Goal: Information Seeking & Learning: Compare options

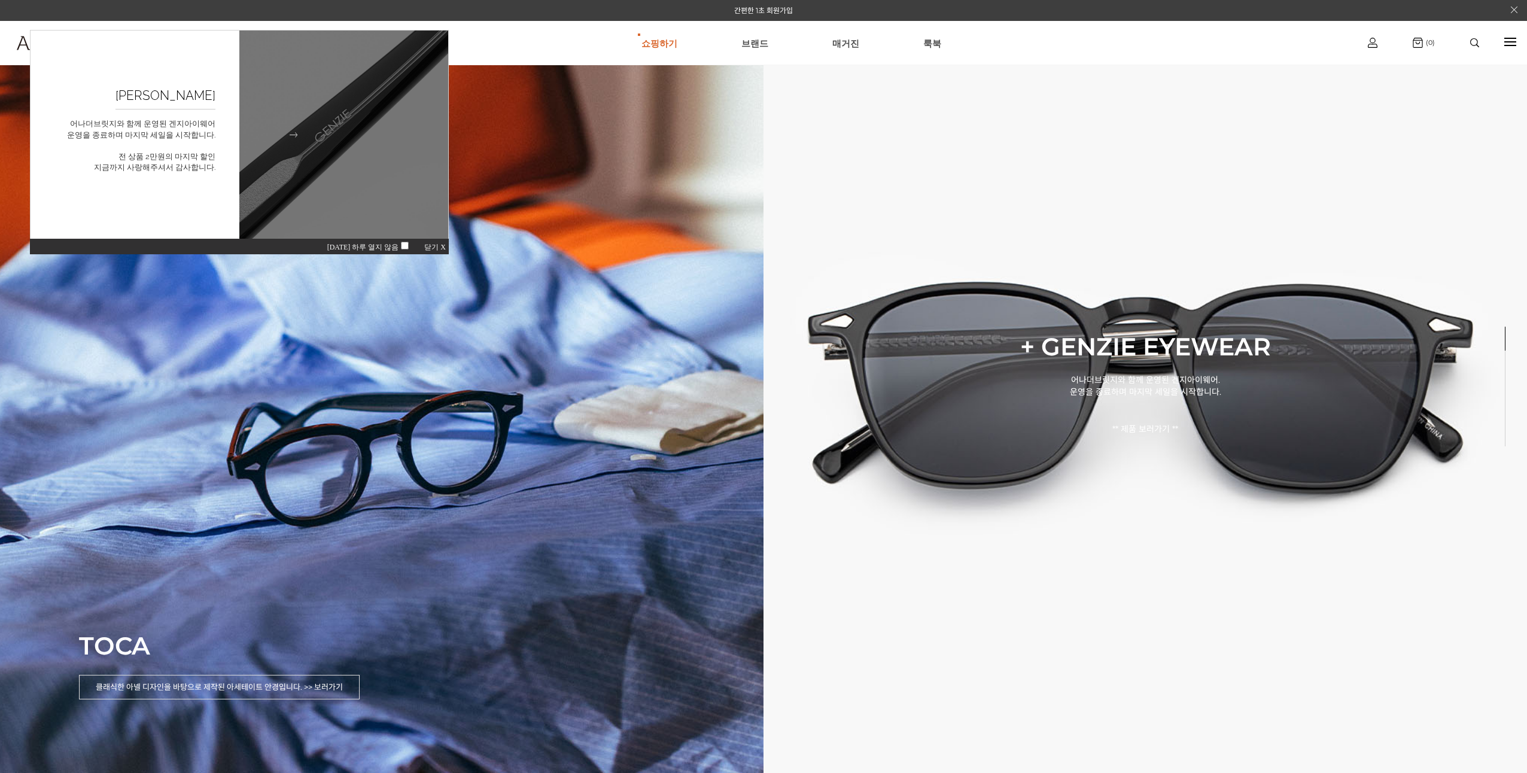
click at [354, 155] on img at bounding box center [344, 135] width 230 height 230
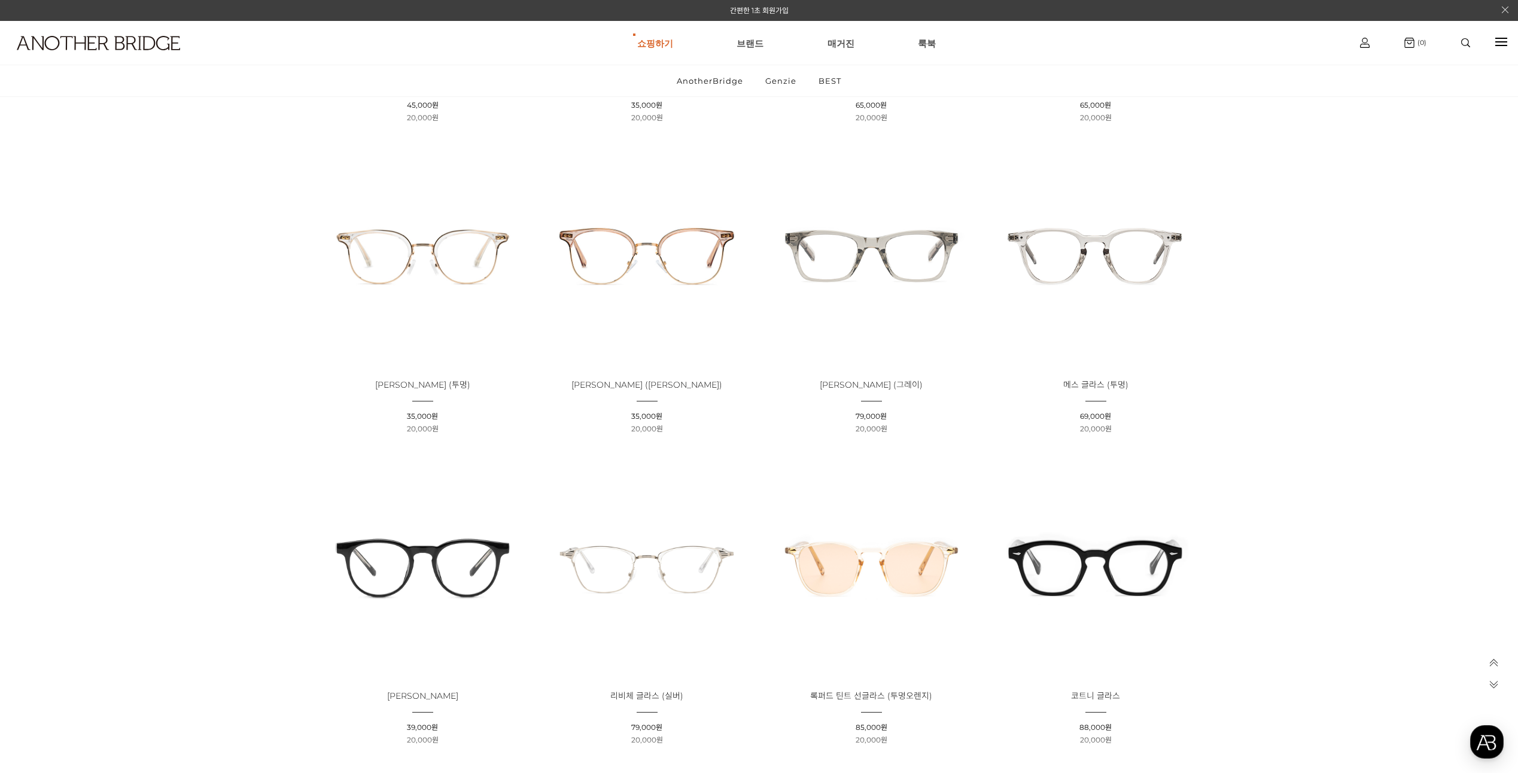
scroll to position [718, 0]
click at [895, 254] on img at bounding box center [871, 256] width 216 height 216
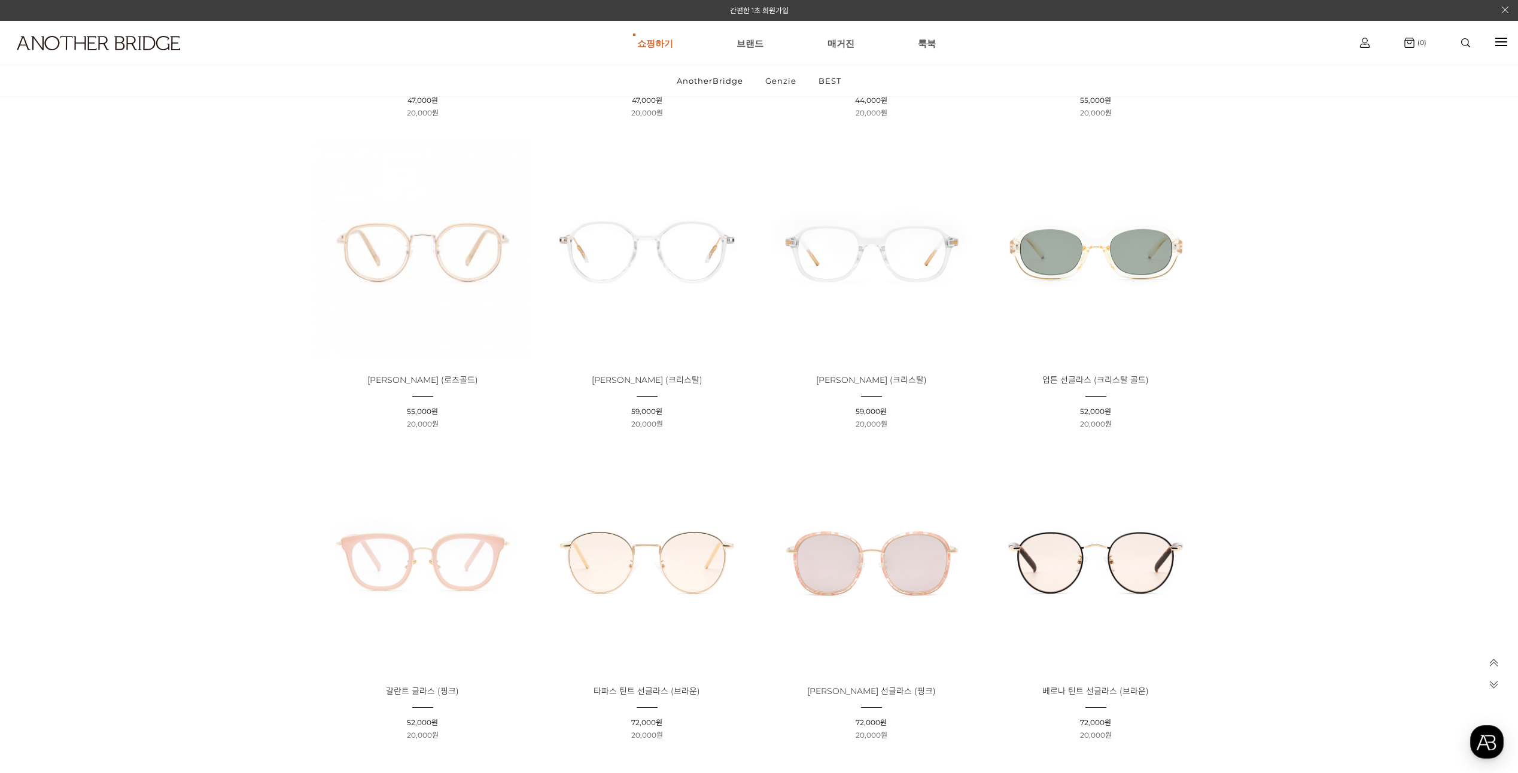
scroll to position [3293, 0]
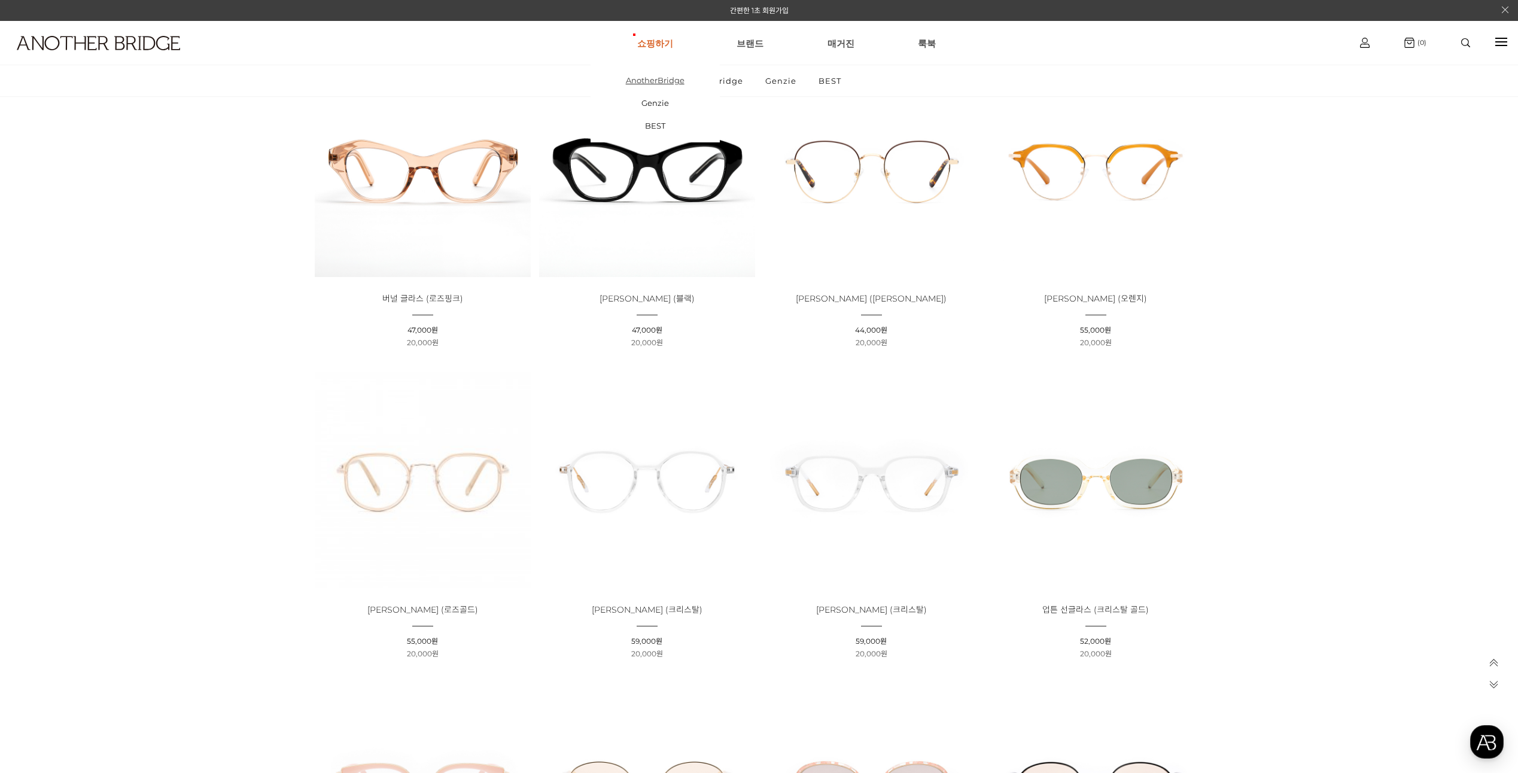
click at [653, 78] on link "AnotherBridge" at bounding box center [654, 80] width 129 height 23
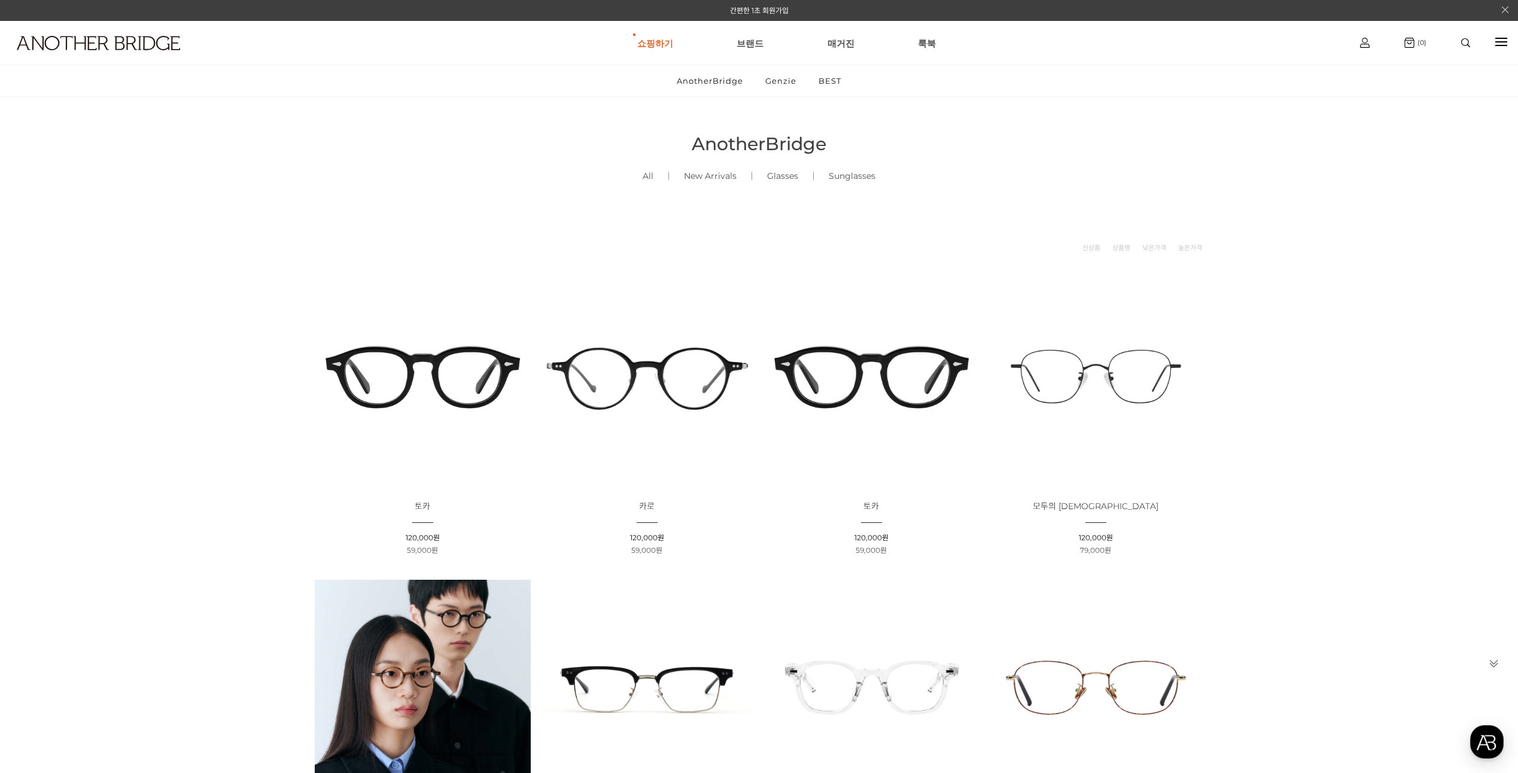
click at [473, 357] on img at bounding box center [423, 377] width 216 height 216
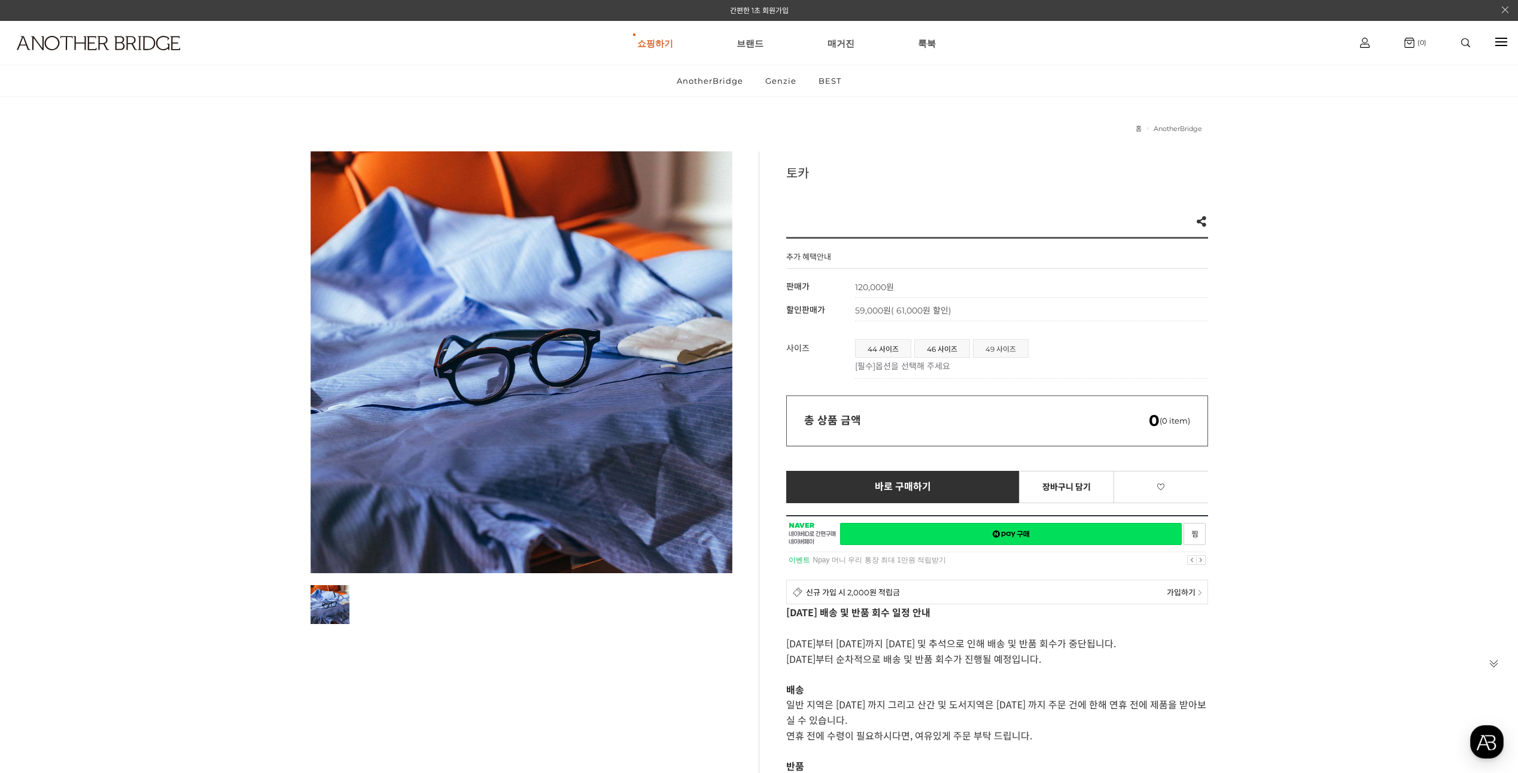
click at [995, 345] on span "49 사이즈" at bounding box center [1000, 348] width 54 height 17
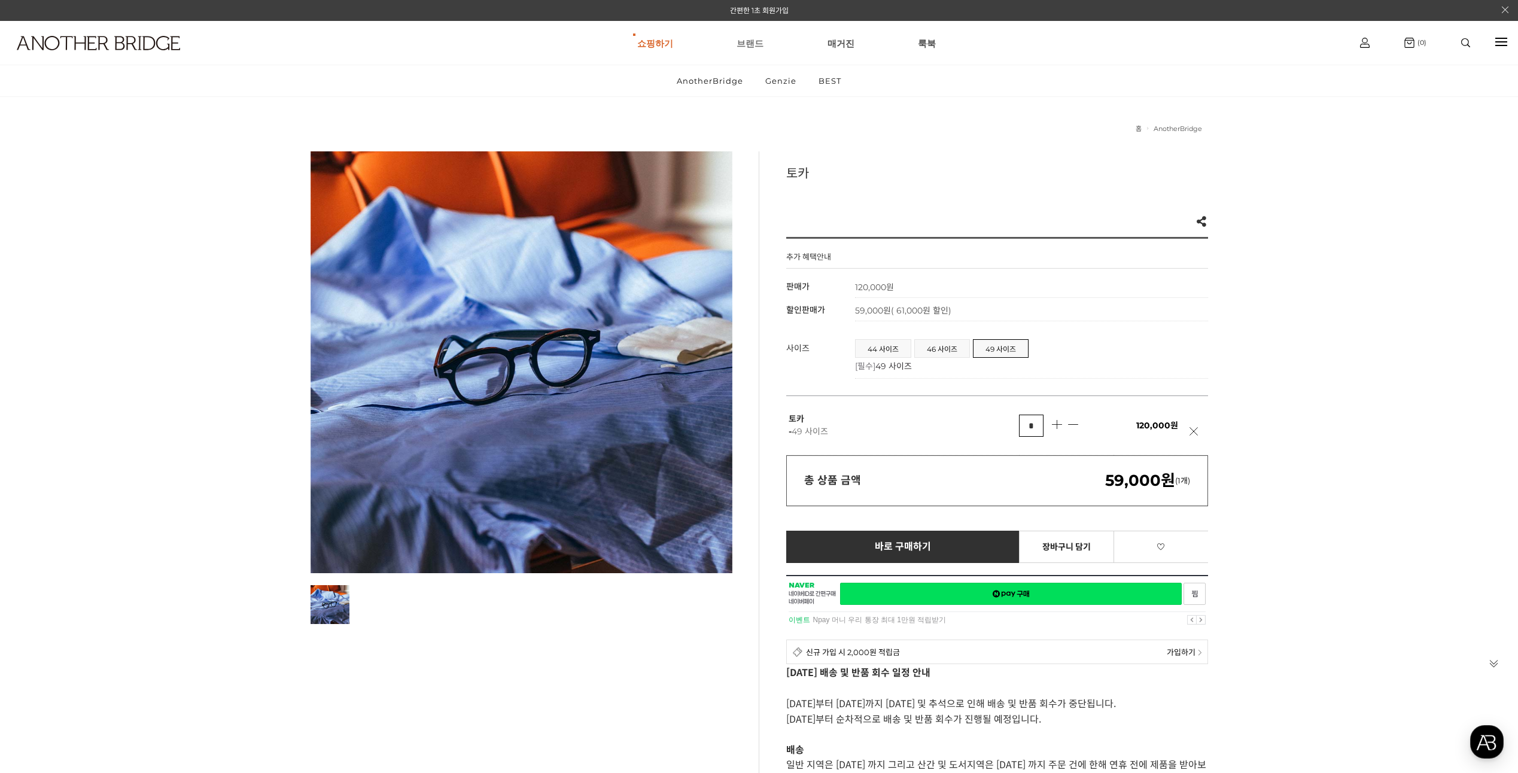
click at [744, 47] on link "브랜드" at bounding box center [749, 43] width 27 height 43
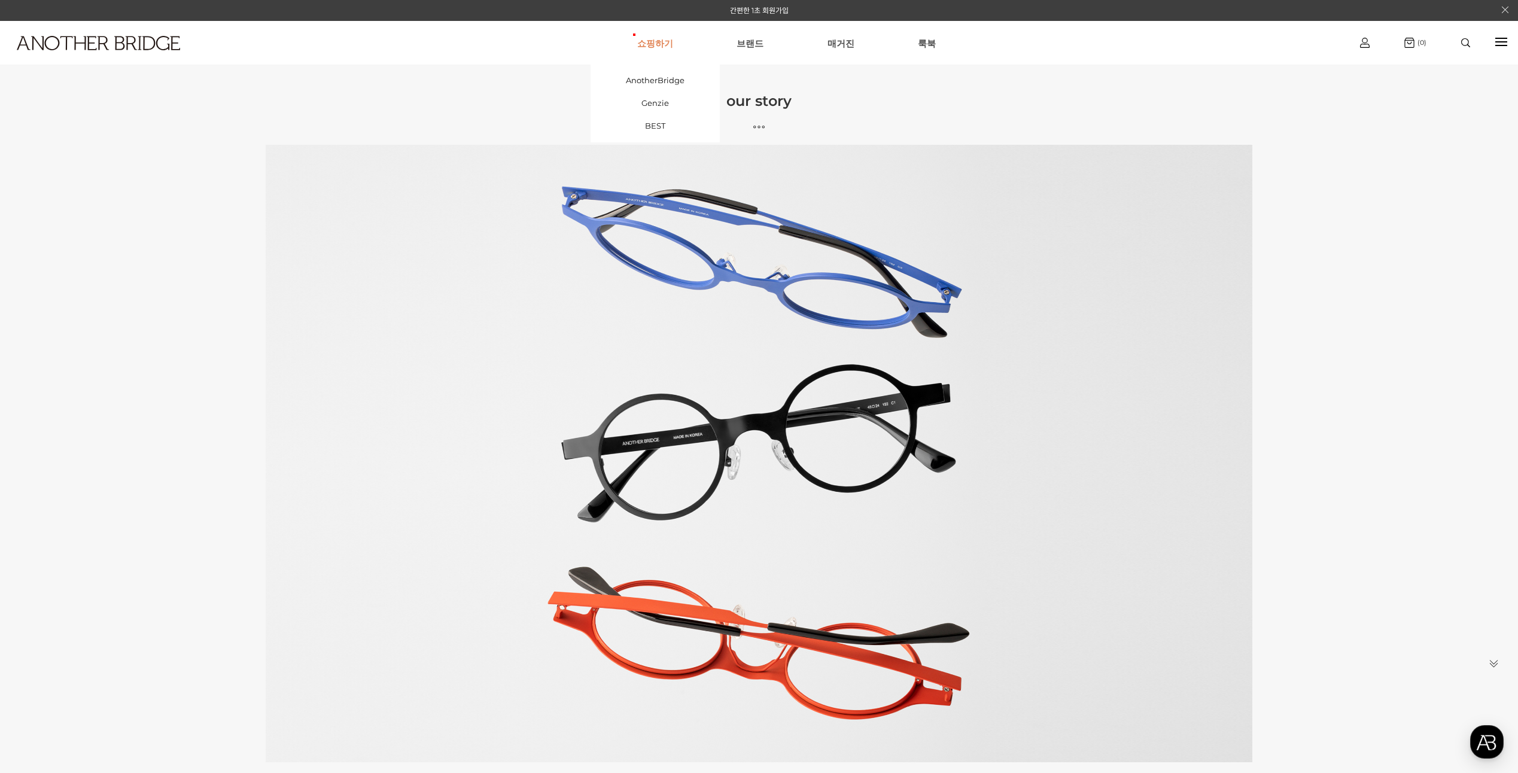
click at [660, 45] on link "쇼핑하기" at bounding box center [655, 43] width 36 height 43
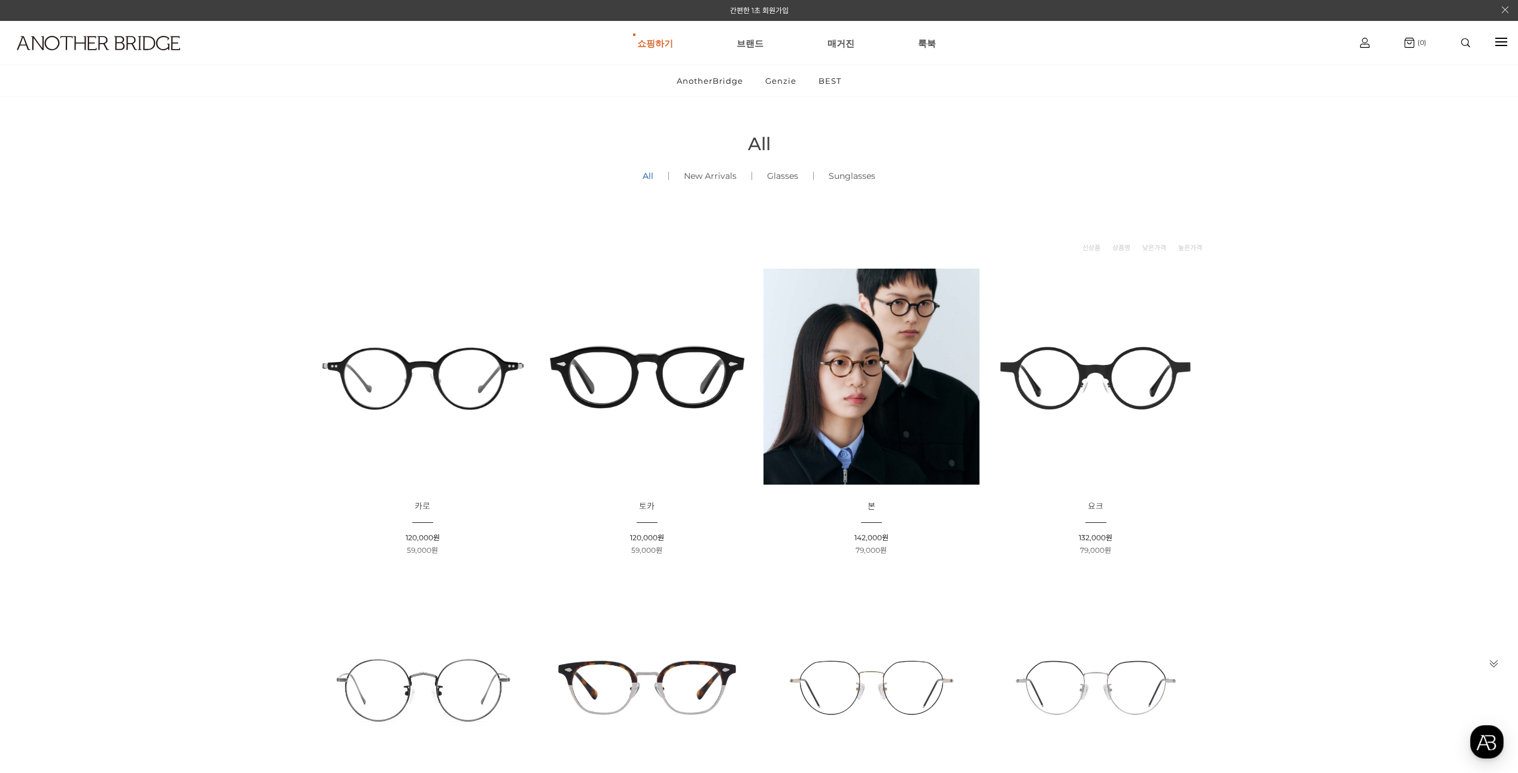
scroll to position [60, 0]
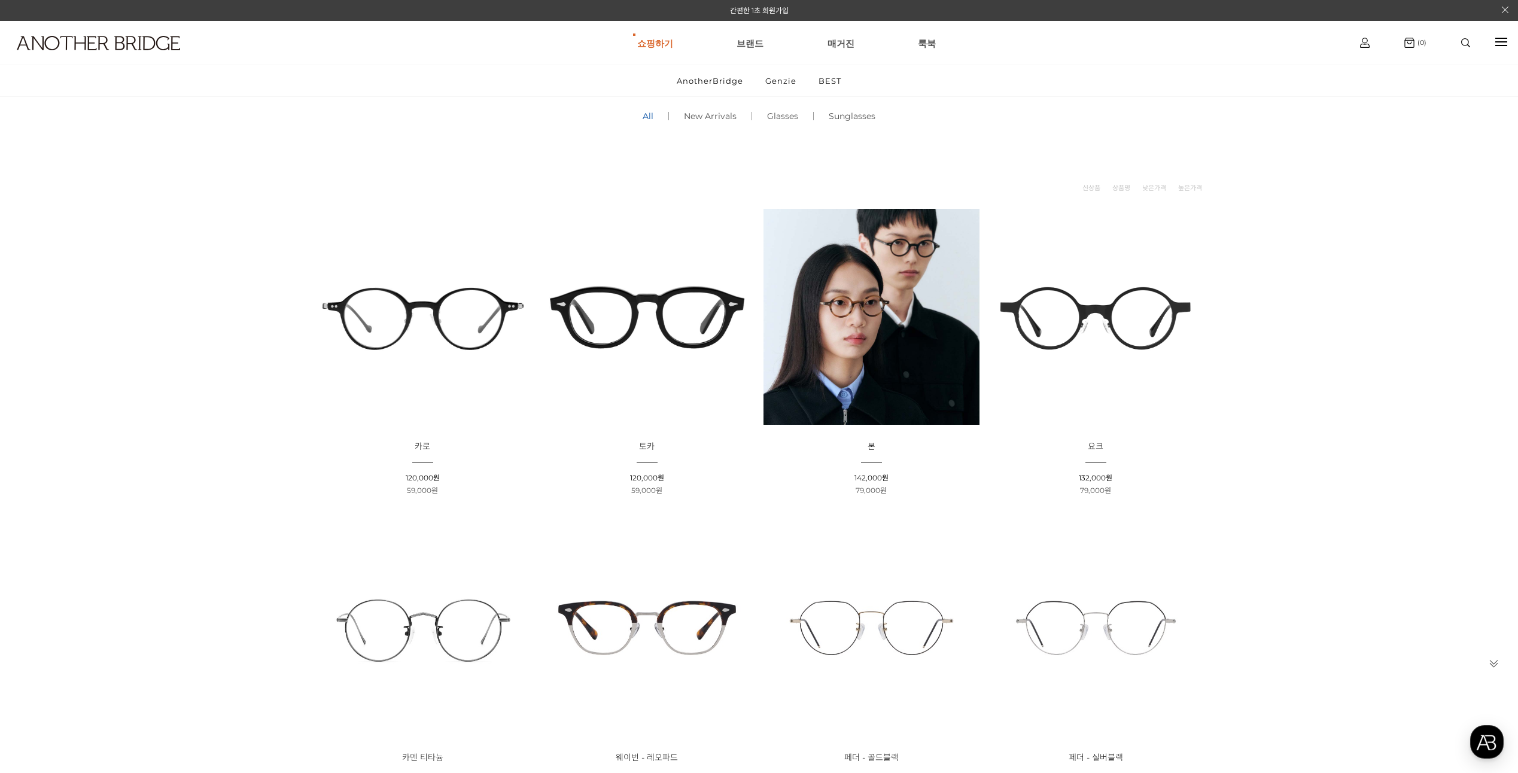
click at [1139, 314] on img at bounding box center [1096, 317] width 216 height 216
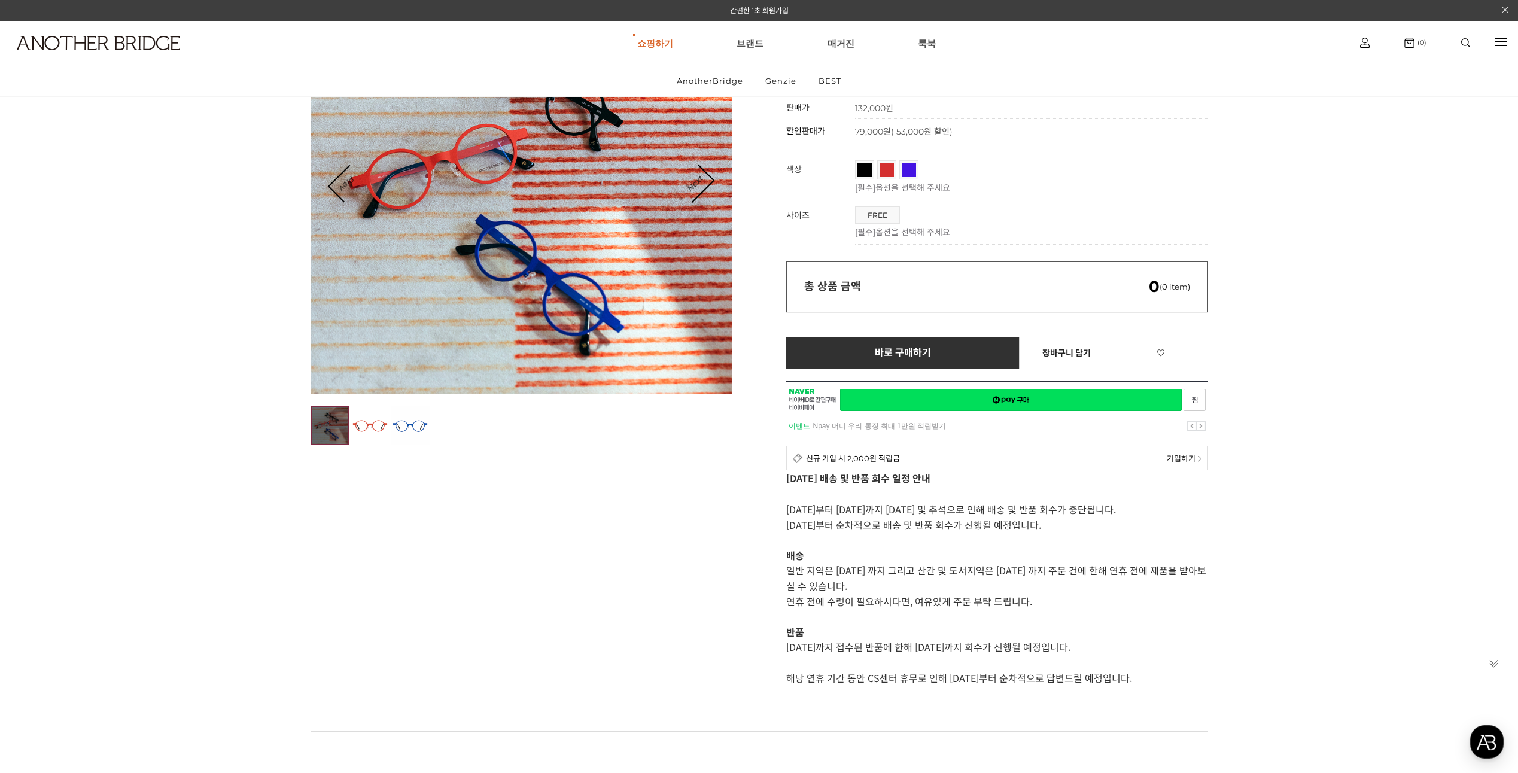
scroll to position [60, 0]
